Goal: Task Accomplishment & Management: Use online tool/utility

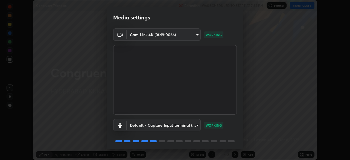
scroll to position [19, 0]
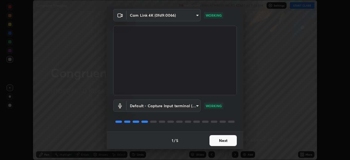
click at [216, 141] on button "Next" at bounding box center [223, 140] width 27 height 11
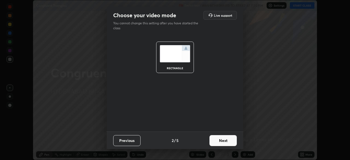
scroll to position [0, 0]
click at [214, 143] on button "Next" at bounding box center [223, 140] width 27 height 11
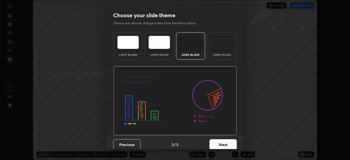
click at [214, 144] on button "Next" at bounding box center [223, 144] width 27 height 11
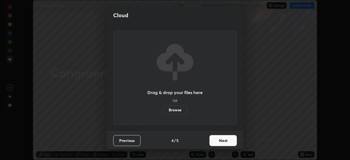
click at [214, 142] on button "Next" at bounding box center [223, 140] width 27 height 11
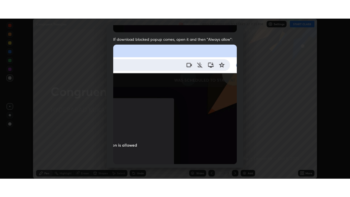
scroll to position [131, 0]
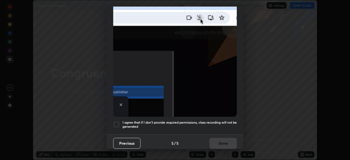
click at [115, 121] on div at bounding box center [116, 124] width 7 height 7
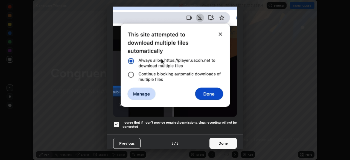
click at [212, 139] on button "Done" at bounding box center [223, 143] width 27 height 11
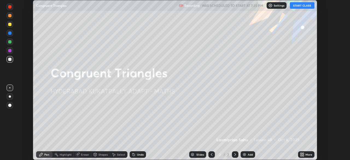
click at [295, 7] on button "START CLASS" at bounding box center [302, 5] width 25 height 7
click at [302, 154] on icon at bounding box center [301, 153] width 1 height 1
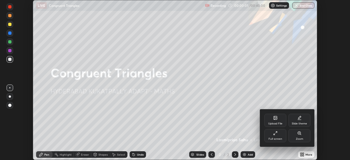
click at [281, 138] on div "Full screen" at bounding box center [276, 139] width 14 height 3
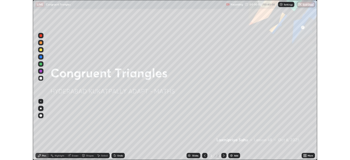
scroll to position [197, 350]
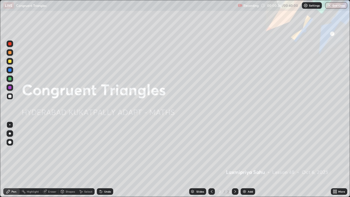
click at [234, 160] on icon at bounding box center [235, 191] width 4 height 4
click at [337, 160] on icon at bounding box center [335, 190] width 1 height 1
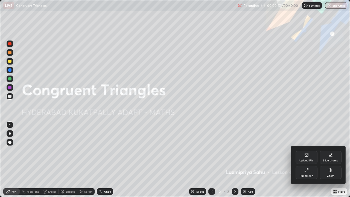
click at [303, 158] on div "Upload File" at bounding box center [307, 157] width 22 height 13
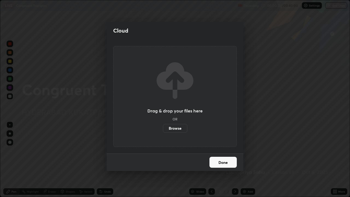
click at [177, 127] on label "Browse" at bounding box center [175, 128] width 24 height 9
click at [163, 127] on input "Browse" at bounding box center [163, 128] width 0 height 9
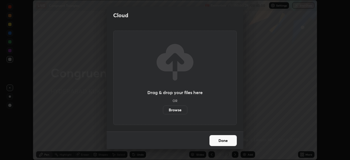
scroll to position [27190, 27000]
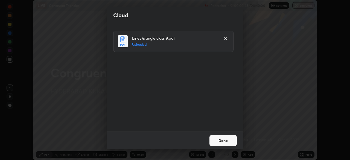
click at [214, 144] on button "Done" at bounding box center [223, 140] width 27 height 11
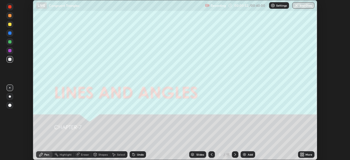
click at [234, 155] on icon at bounding box center [235, 154] width 2 height 3
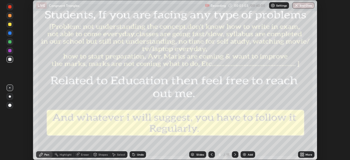
click at [235, 155] on icon at bounding box center [235, 154] width 4 height 4
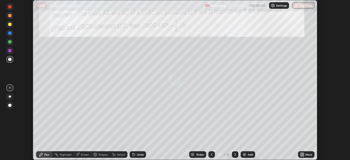
click at [235, 153] on icon at bounding box center [235, 154] width 4 height 4
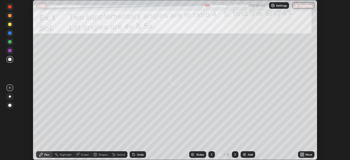
click at [195, 155] on div "Slides" at bounding box center [197, 154] width 17 height 7
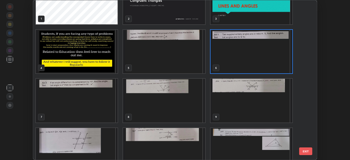
scroll to position [0, 0]
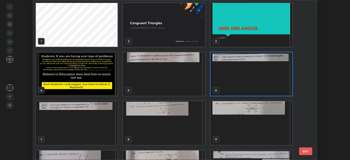
click at [303, 150] on button "EXIT" at bounding box center [305, 151] width 13 height 8
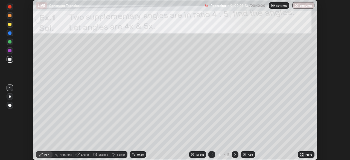
click at [302, 156] on icon at bounding box center [302, 155] width 1 height 1
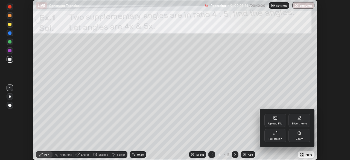
click at [272, 122] on div "Upload File" at bounding box center [275, 120] width 22 height 13
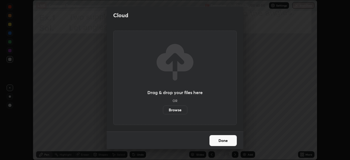
click at [213, 144] on button "Done" at bounding box center [223, 140] width 27 height 11
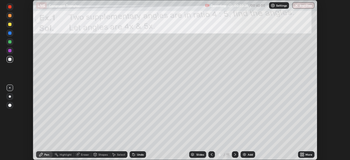
click at [249, 155] on div "Add" at bounding box center [250, 154] width 5 height 3
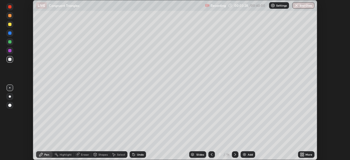
click at [248, 155] on div "Add" at bounding box center [250, 154] width 5 height 3
click at [248, 153] on div "Add" at bounding box center [250, 154] width 5 height 3
click at [248, 154] on div "Add" at bounding box center [250, 154] width 5 height 3
click at [246, 154] on div "Add" at bounding box center [248, 154] width 14 height 7
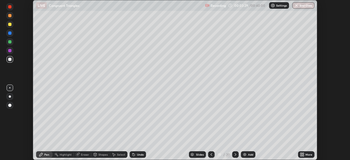
click at [246, 154] on div "Add" at bounding box center [248, 154] width 14 height 7
click at [246, 155] on div "Add" at bounding box center [248, 154] width 14 height 7
click at [246, 155] on img at bounding box center [244, 154] width 4 height 4
click at [246, 154] on div "Add" at bounding box center [248, 154] width 14 height 7
click at [246, 154] on img at bounding box center [244, 154] width 4 height 4
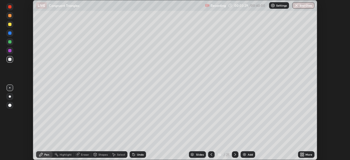
click at [246, 154] on div "Add" at bounding box center [248, 154] width 14 height 7
click at [246, 155] on img at bounding box center [244, 154] width 4 height 4
click at [247, 155] on div "Add" at bounding box center [248, 154] width 14 height 7
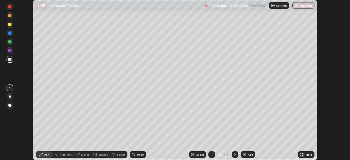
click at [245, 154] on img at bounding box center [244, 154] width 4 height 4
click at [244, 154] on img at bounding box center [244, 154] width 4 height 4
click at [245, 154] on img at bounding box center [245, 154] width 4 height 4
click at [244, 155] on img at bounding box center [245, 154] width 4 height 4
click at [243, 154] on img at bounding box center [245, 154] width 4 height 4
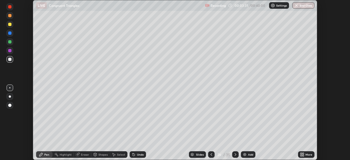
click at [243, 154] on img at bounding box center [245, 154] width 4 height 4
click at [304, 155] on icon at bounding box center [302, 155] width 1 height 1
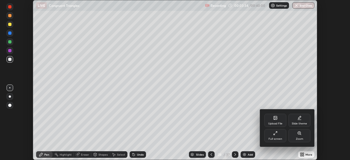
click at [272, 121] on div "Upload File" at bounding box center [275, 120] width 22 height 13
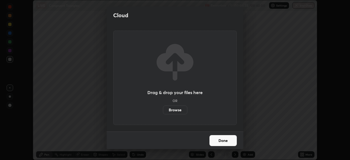
click at [168, 107] on label "Browse" at bounding box center [175, 110] width 24 height 9
click at [163, 107] on input "Browse" at bounding box center [163, 110] width 0 height 9
click at [263, 119] on div "Cloud Drag & drop your files here OR Browse Done" at bounding box center [175, 80] width 350 height 160
click at [261, 121] on div "Cloud Drag & drop your files here OR Browse Done" at bounding box center [175, 80] width 350 height 160
click at [220, 141] on button "Done" at bounding box center [223, 140] width 27 height 11
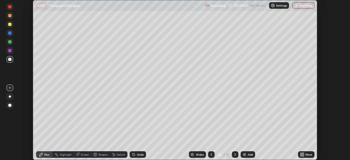
click at [303, 153] on icon at bounding box center [302, 153] width 1 height 1
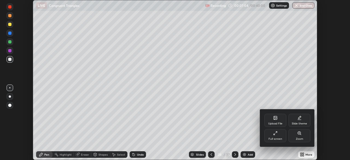
click at [268, 89] on div at bounding box center [175, 80] width 350 height 160
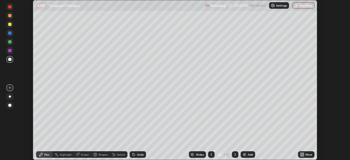
click at [300, 5] on button "End Class" at bounding box center [303, 5] width 22 height 7
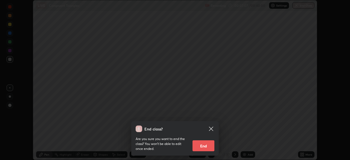
click at [202, 146] on button "End" at bounding box center [204, 145] width 22 height 11
